Goal: Task Accomplishment & Management: Use online tool/utility

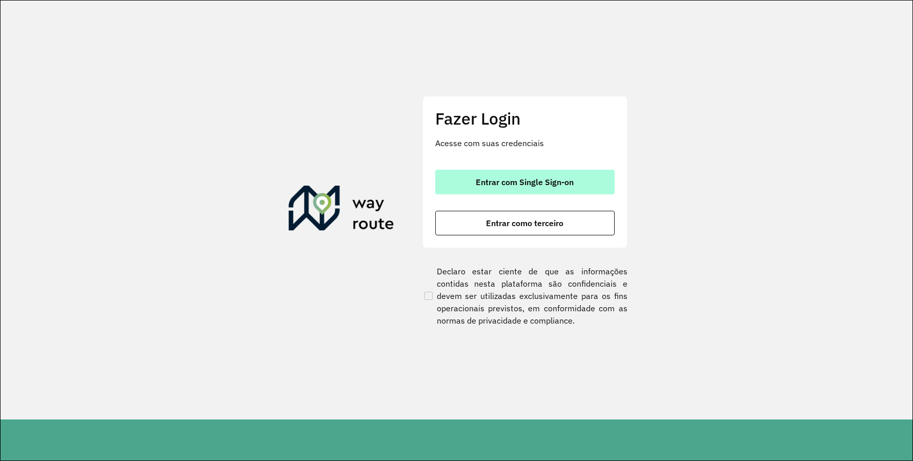
click at [545, 179] on span "Entrar com Single Sign-on" at bounding box center [525, 182] width 98 height 8
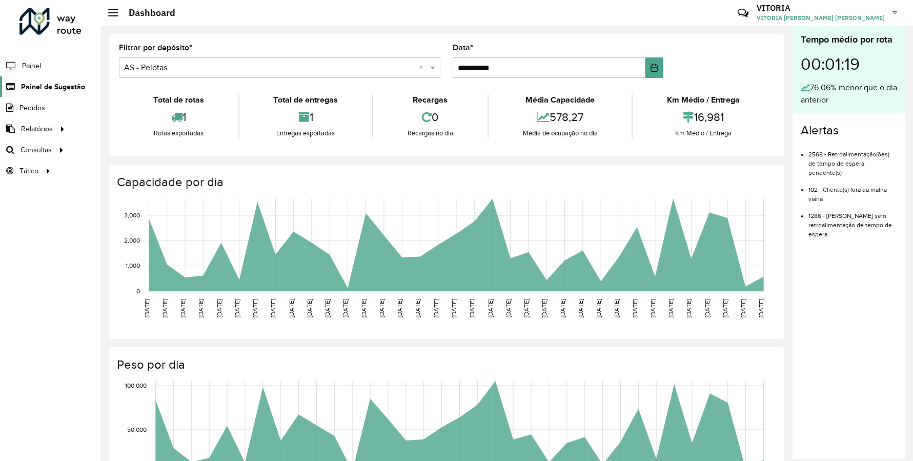
click at [63, 85] on span "Painel de Sugestão" at bounding box center [53, 87] width 64 height 11
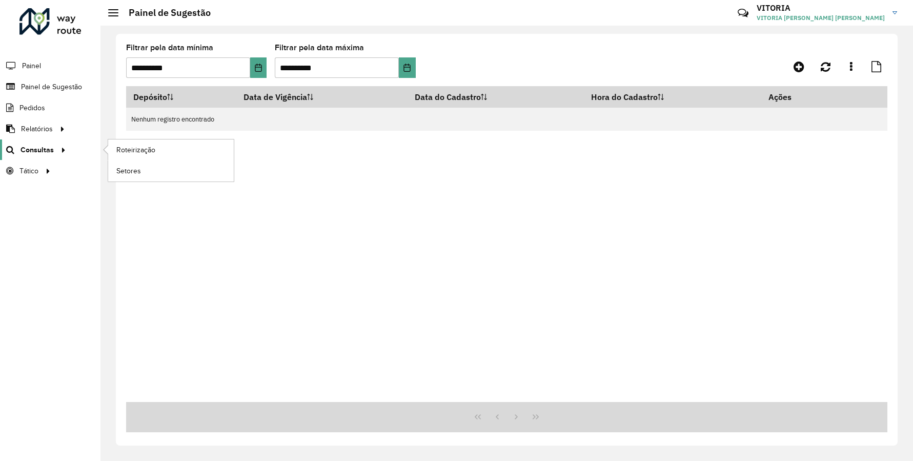
click at [42, 148] on span "Consultas" at bounding box center [37, 150] width 33 height 11
click at [151, 147] on span "Roteirização" at bounding box center [137, 150] width 42 height 11
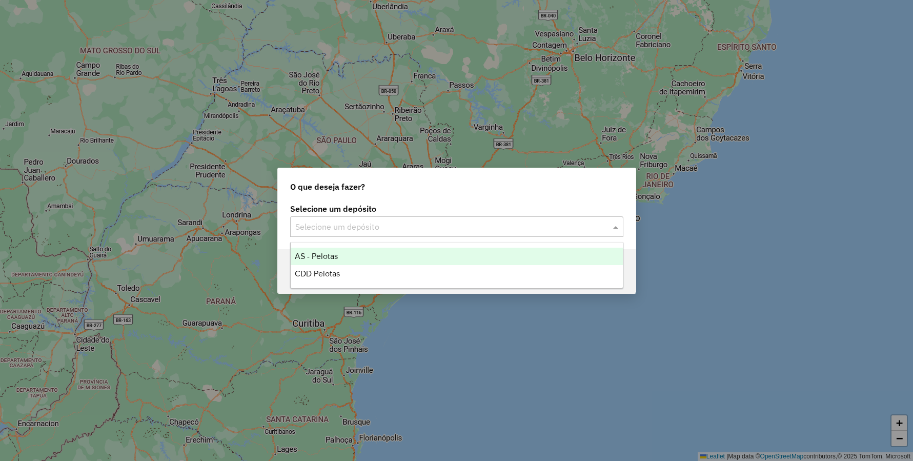
click at [488, 235] on div "Selecione um depósito" at bounding box center [456, 226] width 333 height 21
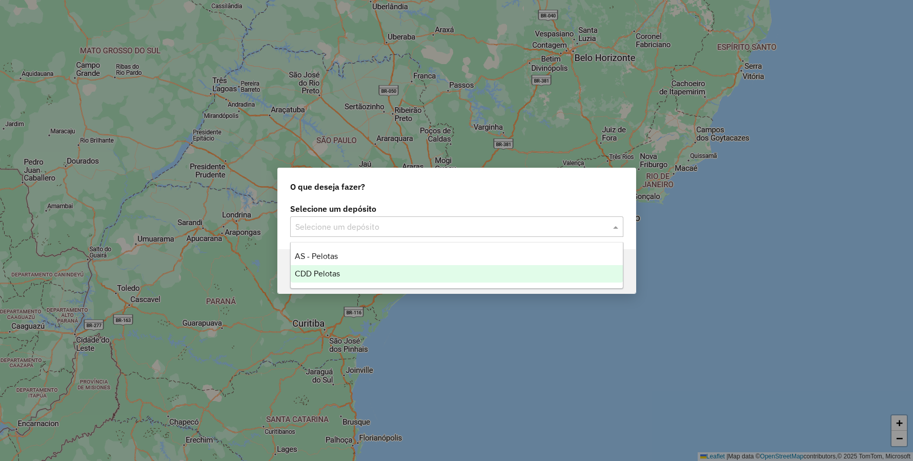
click at [422, 269] on div "CDD Pelotas" at bounding box center [457, 273] width 332 height 17
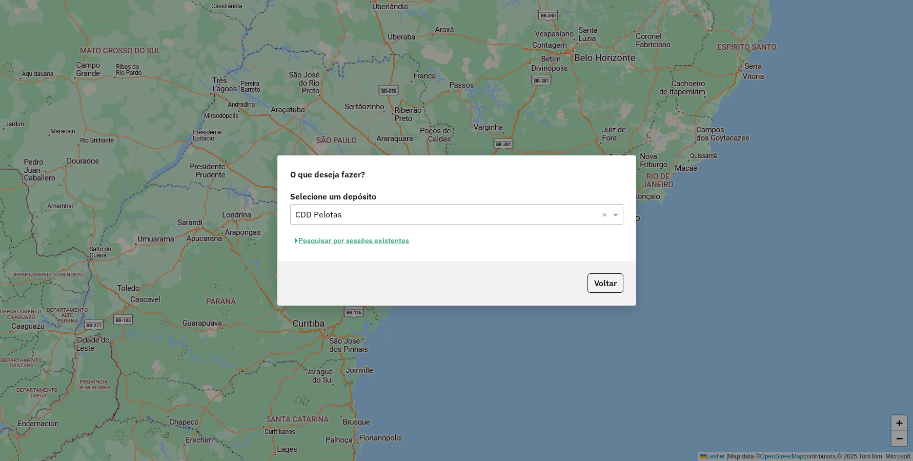
click at [405, 238] on button "Pesquisar por sessões existentes" at bounding box center [352, 241] width 124 height 16
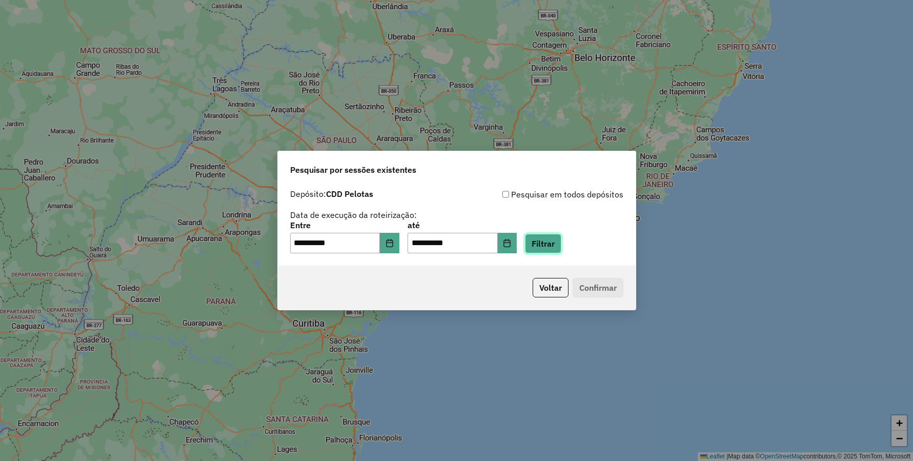
click at [561, 240] on button "Filtrar" at bounding box center [543, 243] width 36 height 19
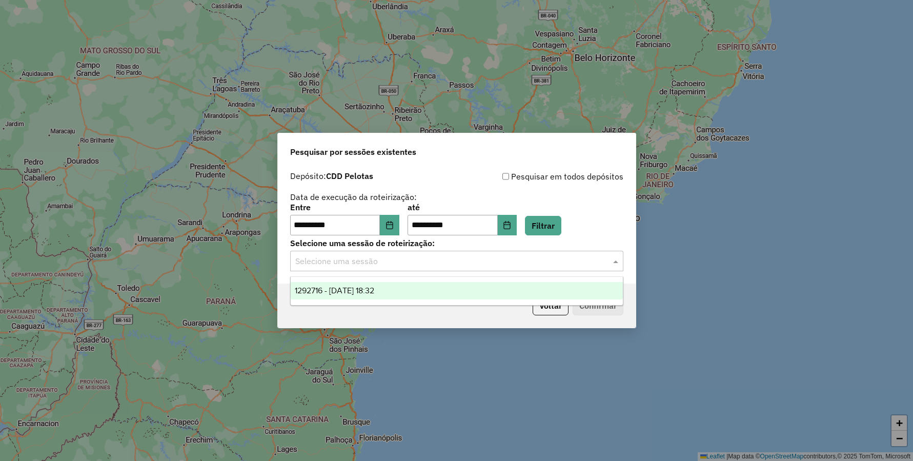
click at [447, 256] on input "text" at bounding box center [446, 261] width 302 height 12
click at [424, 284] on div "1292716 - 11/10/2025 18:32" at bounding box center [457, 290] width 332 height 17
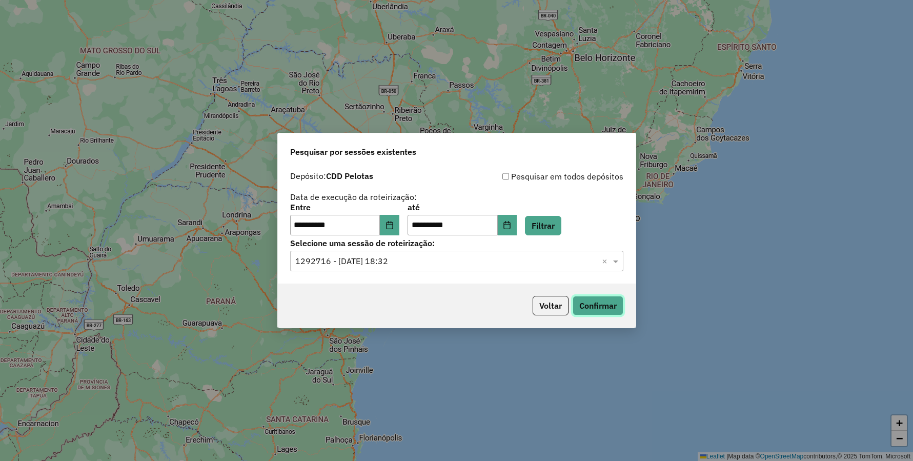
click at [608, 310] on button "Confirmar" at bounding box center [598, 305] width 51 height 19
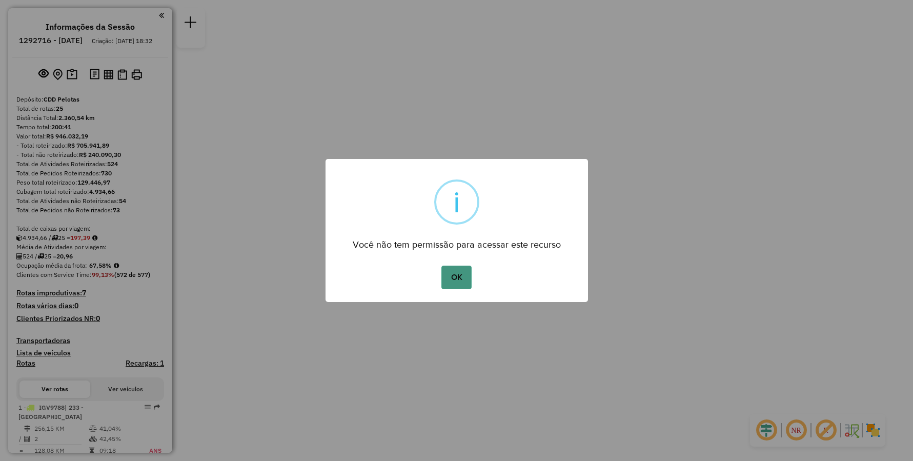
click at [461, 273] on button "OK" at bounding box center [456, 278] width 30 height 24
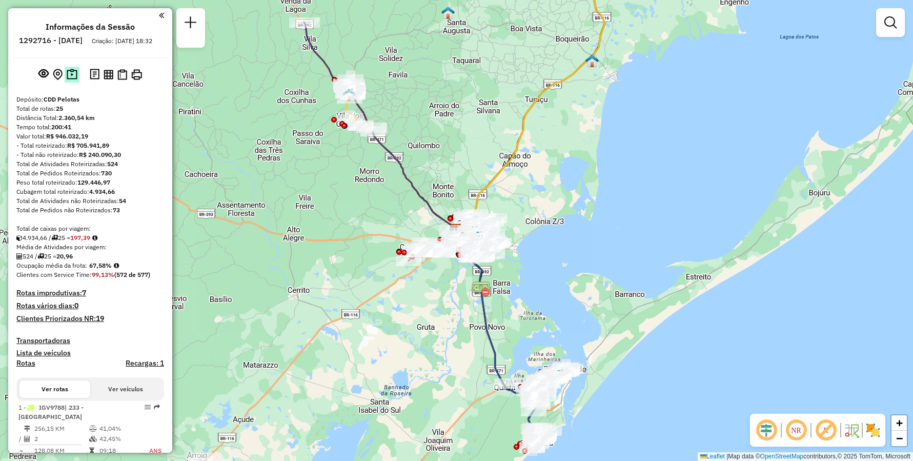
click at [70, 80] on img at bounding box center [72, 75] width 11 height 12
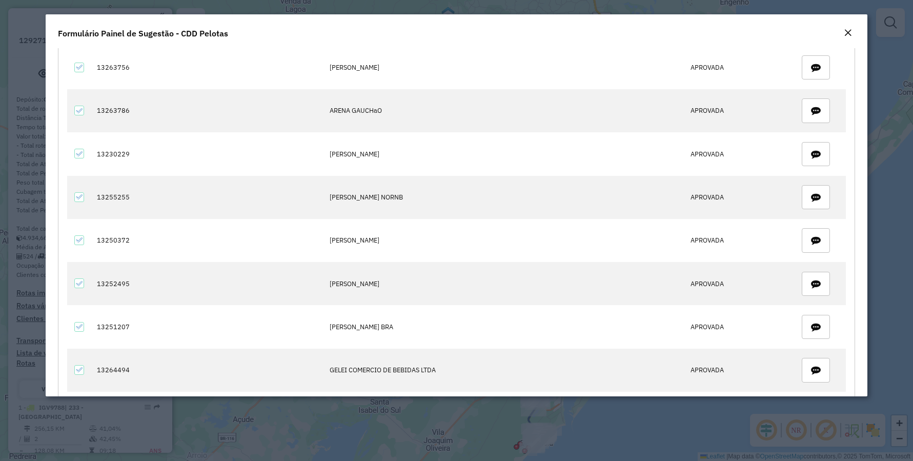
scroll to position [77, 0]
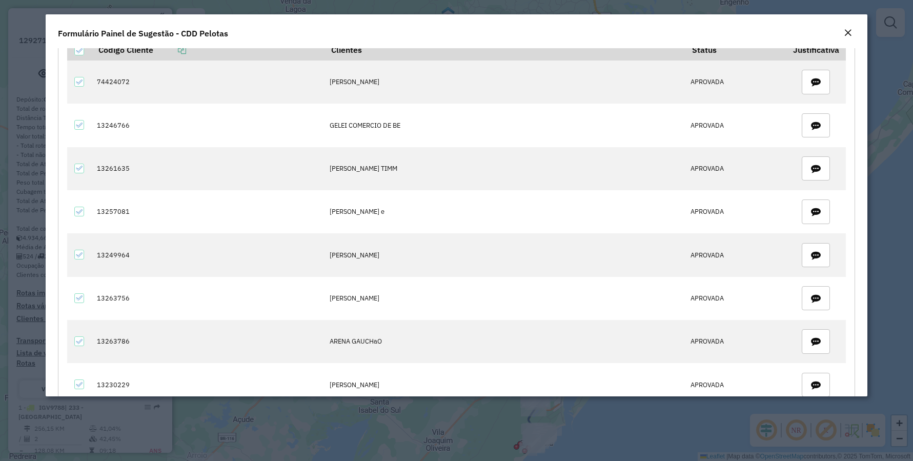
click at [846, 35] on em "Close" at bounding box center [848, 33] width 8 height 8
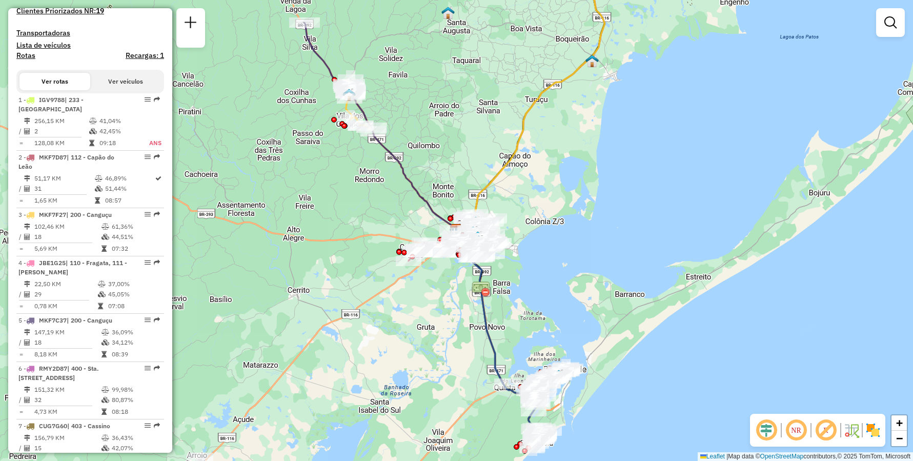
scroll to position [0, 0]
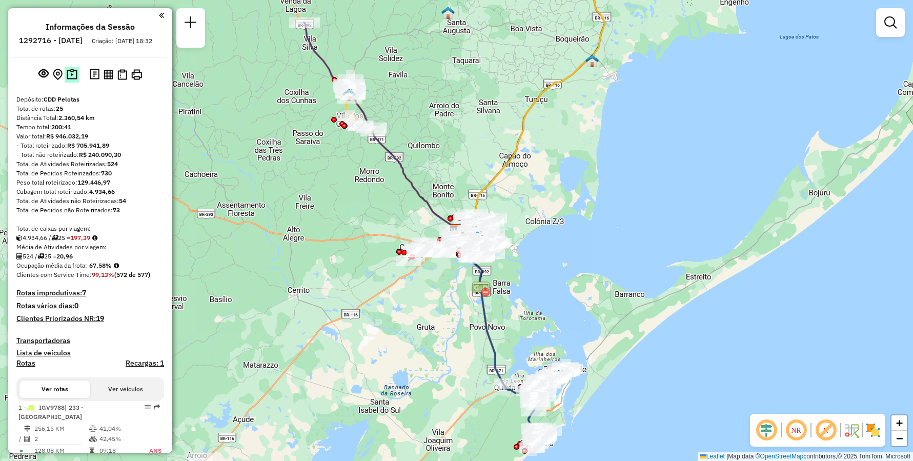
click at [75, 80] on img at bounding box center [72, 75] width 11 height 12
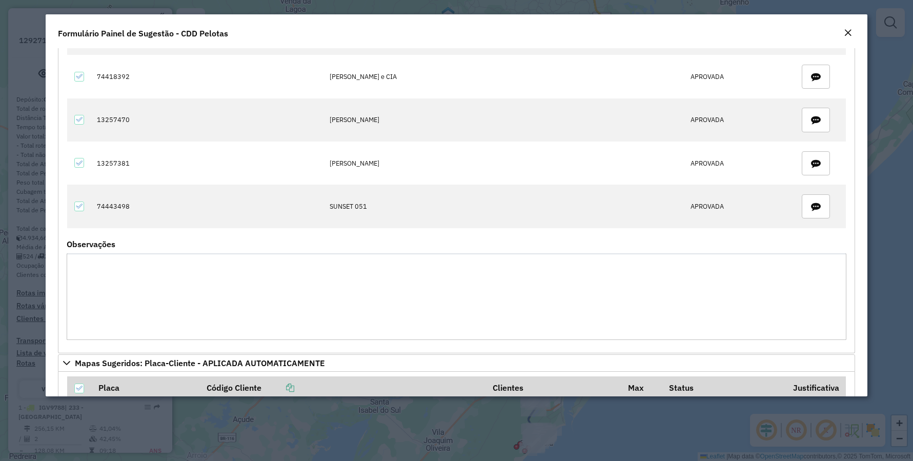
scroll to position [1307, 0]
